Goal: Use online tool/utility

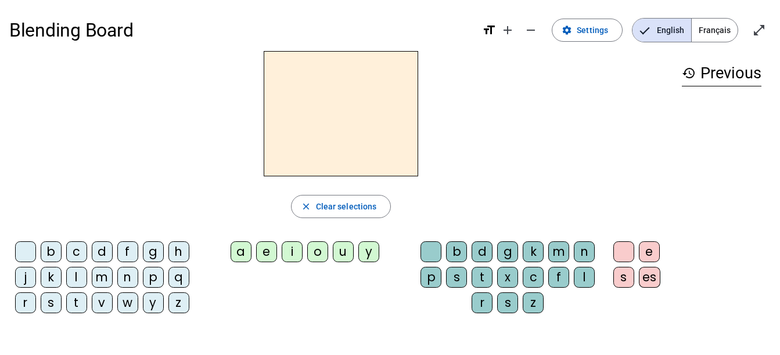
click at [102, 280] on div "m" at bounding box center [102, 277] width 21 height 21
click at [241, 254] on div "a" at bounding box center [240, 252] width 21 height 21
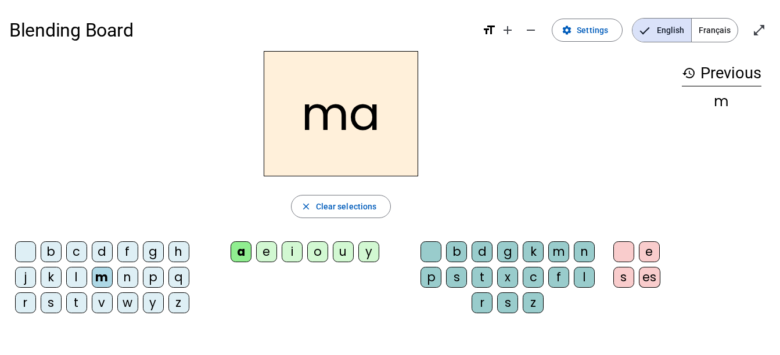
click at [75, 274] on div "l" at bounding box center [76, 277] width 21 height 21
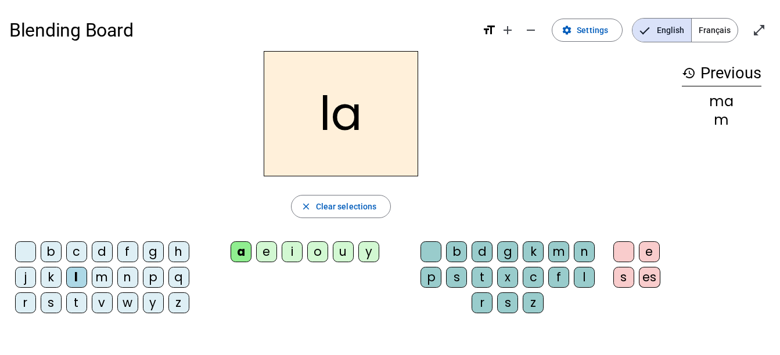
click at [268, 261] on div "e" at bounding box center [266, 252] width 21 height 21
click at [265, 242] on div "e" at bounding box center [266, 252] width 21 height 21
click at [103, 248] on div "d" at bounding box center [102, 252] width 21 height 21
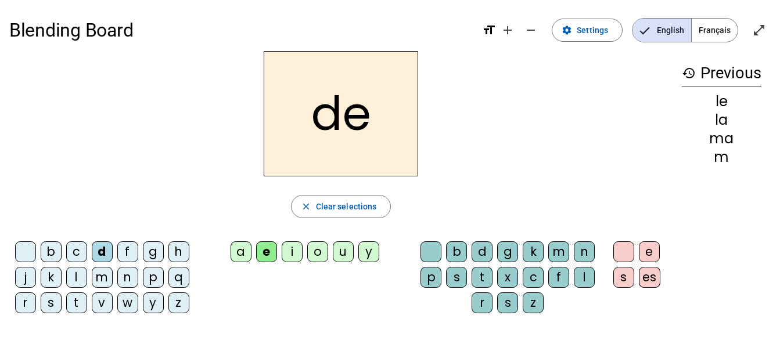
click at [342, 253] on div "u" at bounding box center [343, 252] width 21 height 21
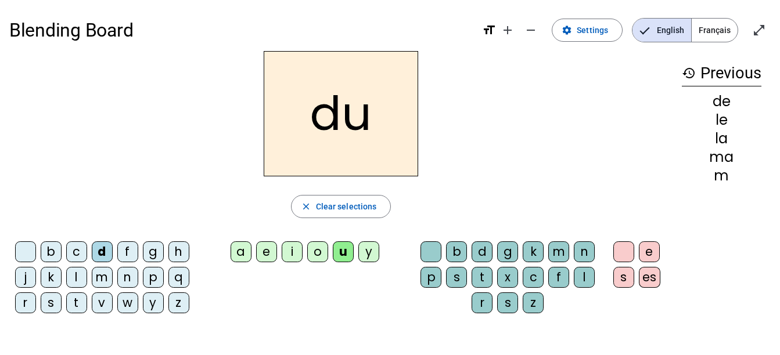
click at [73, 307] on div "t" at bounding box center [76, 303] width 21 height 21
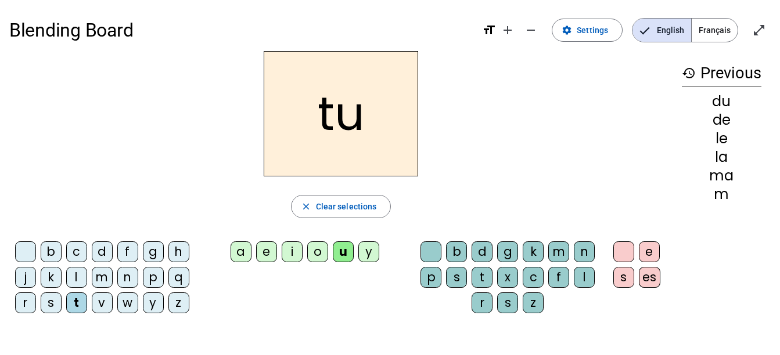
click at [239, 255] on div "a" at bounding box center [240, 252] width 21 height 21
click at [264, 254] on div "e" at bounding box center [266, 252] width 21 height 21
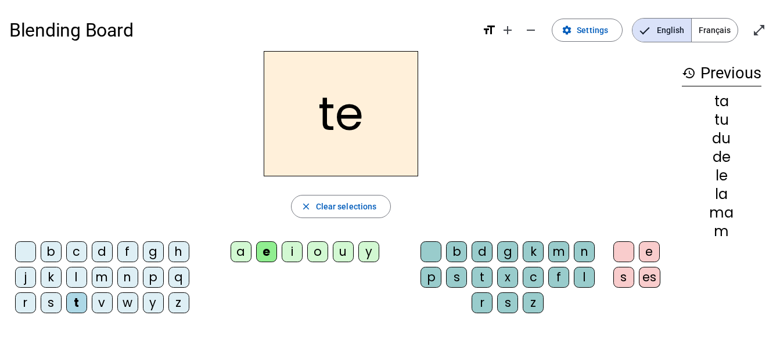
click at [99, 275] on div "m" at bounding box center [102, 277] width 21 height 21
